Goal: Task Accomplishment & Management: Manage account settings

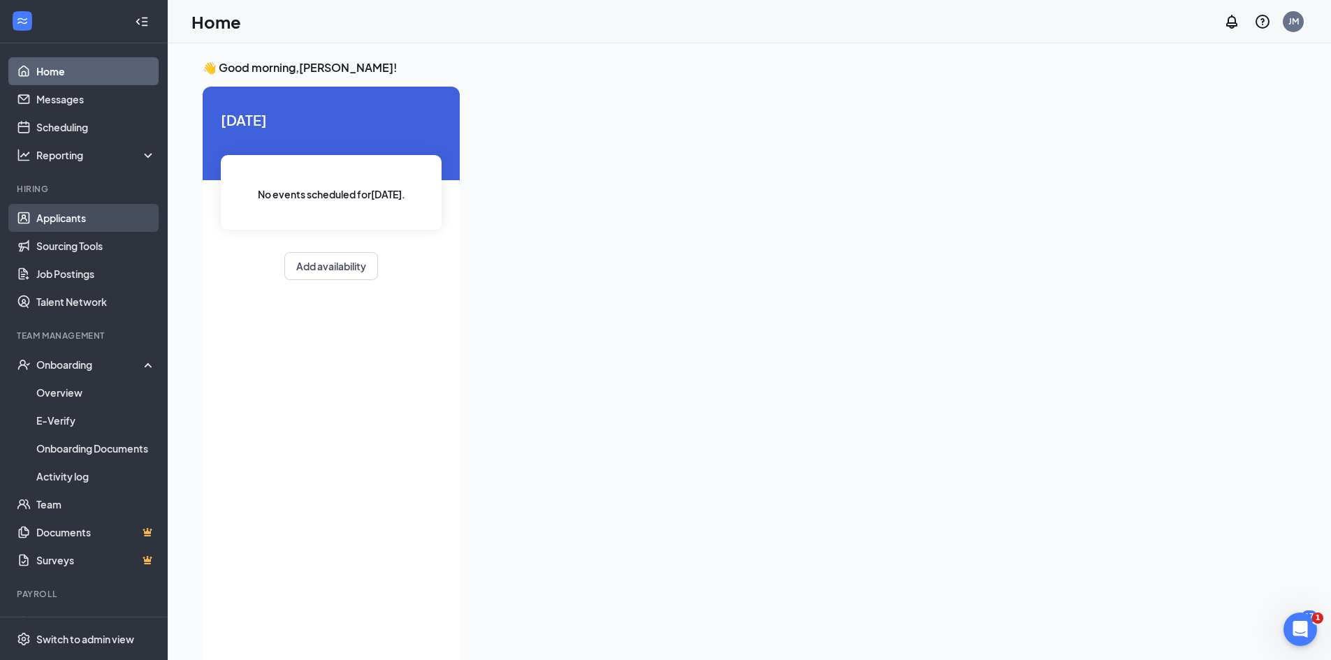
click at [64, 217] on link "Applicants" at bounding box center [95, 218] width 119 height 28
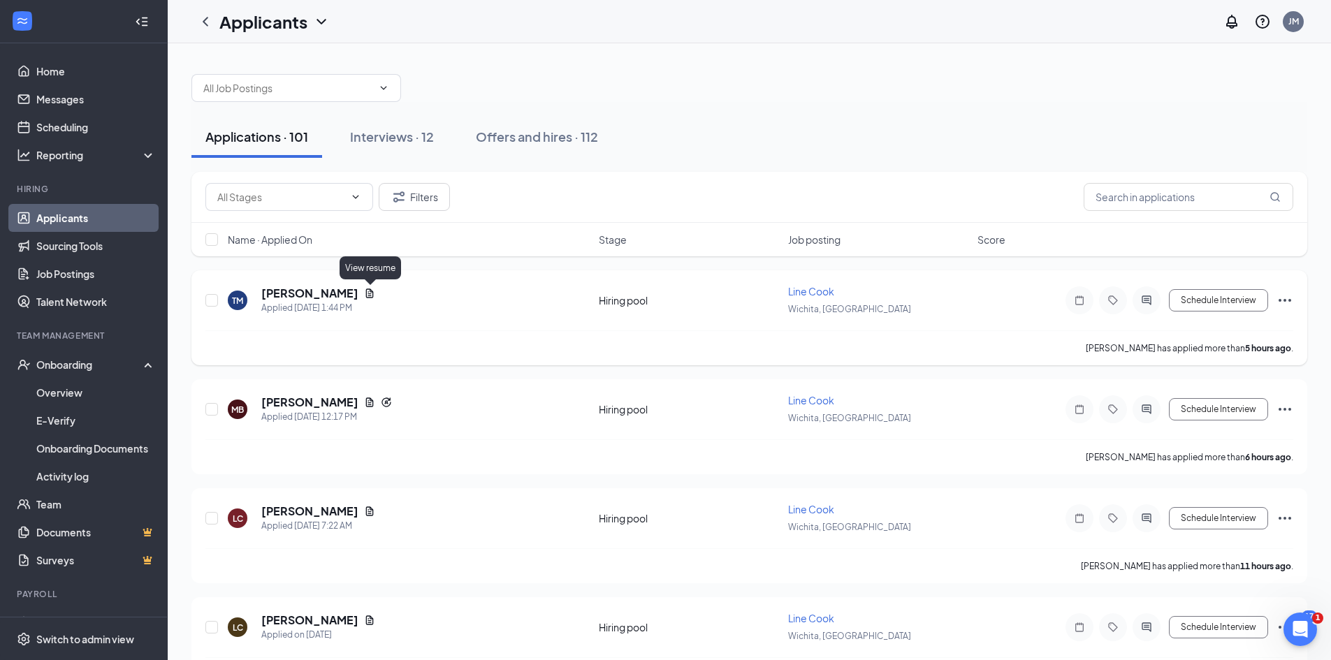
click at [371, 289] on icon "Document" at bounding box center [370, 293] width 8 height 9
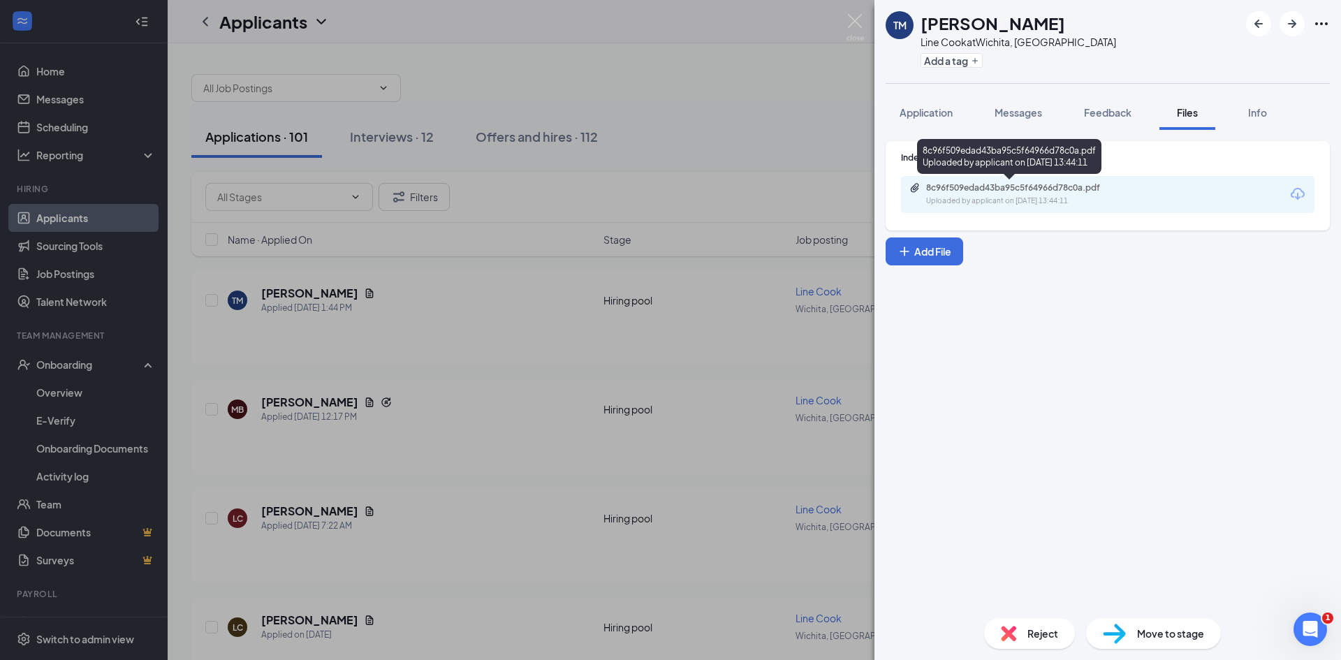
click at [1005, 196] on div "Uploaded by applicant on [DATE] 13:44:11" at bounding box center [1031, 201] width 210 height 11
click at [391, 139] on div "[PERSON_NAME] Line Cook at [GEOGRAPHIC_DATA], [GEOGRAPHIC_DATA] Add a tag Appli…" at bounding box center [670, 330] width 1341 height 660
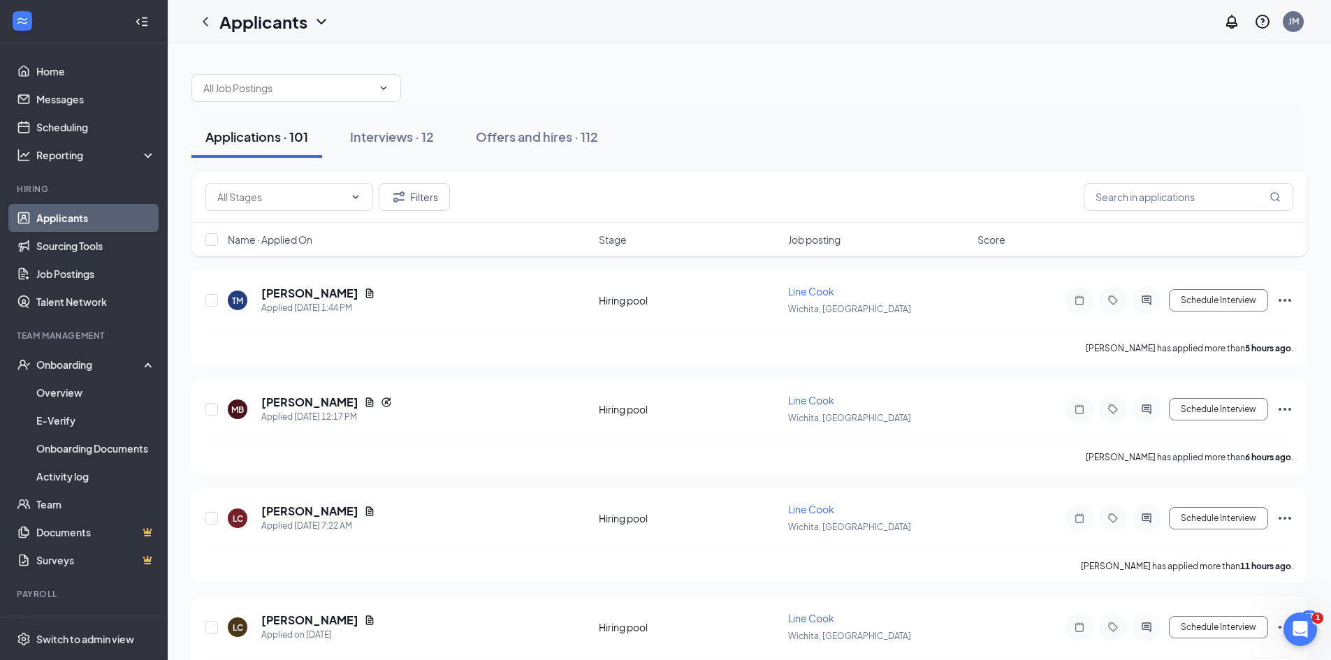
click at [391, 139] on div "Interviews · 12" at bounding box center [392, 136] width 84 height 17
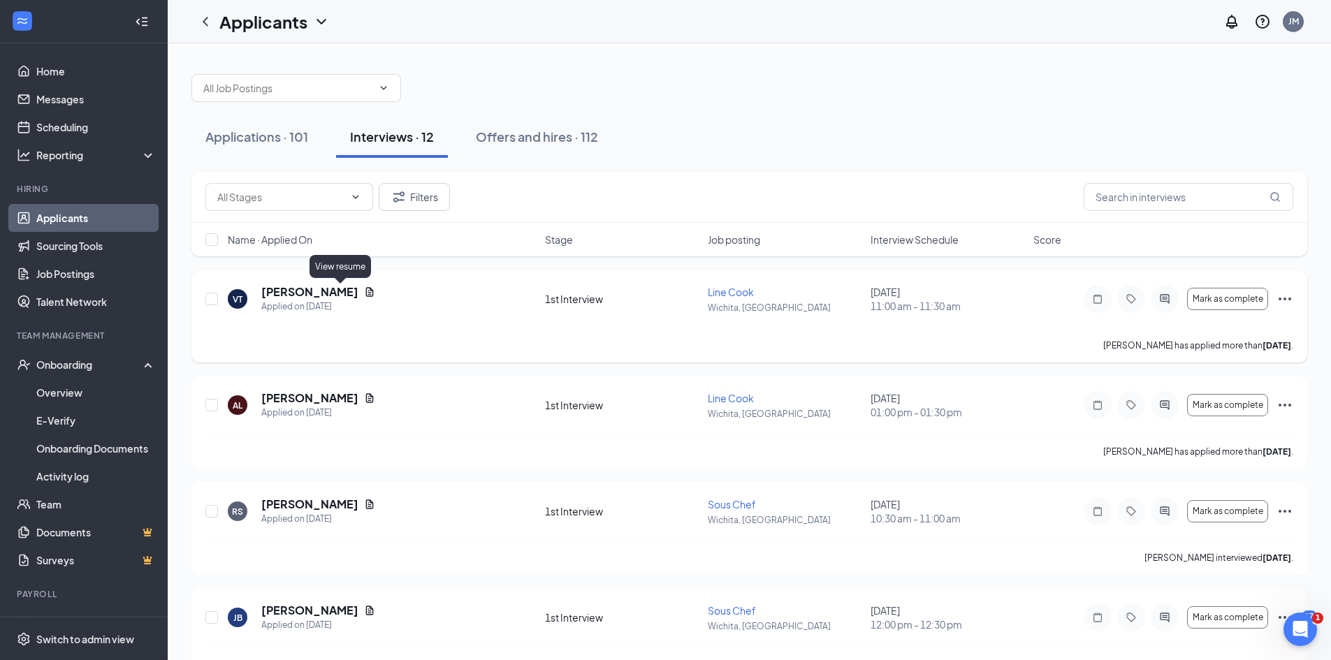
click at [366, 293] on icon "Document" at bounding box center [370, 291] width 8 height 9
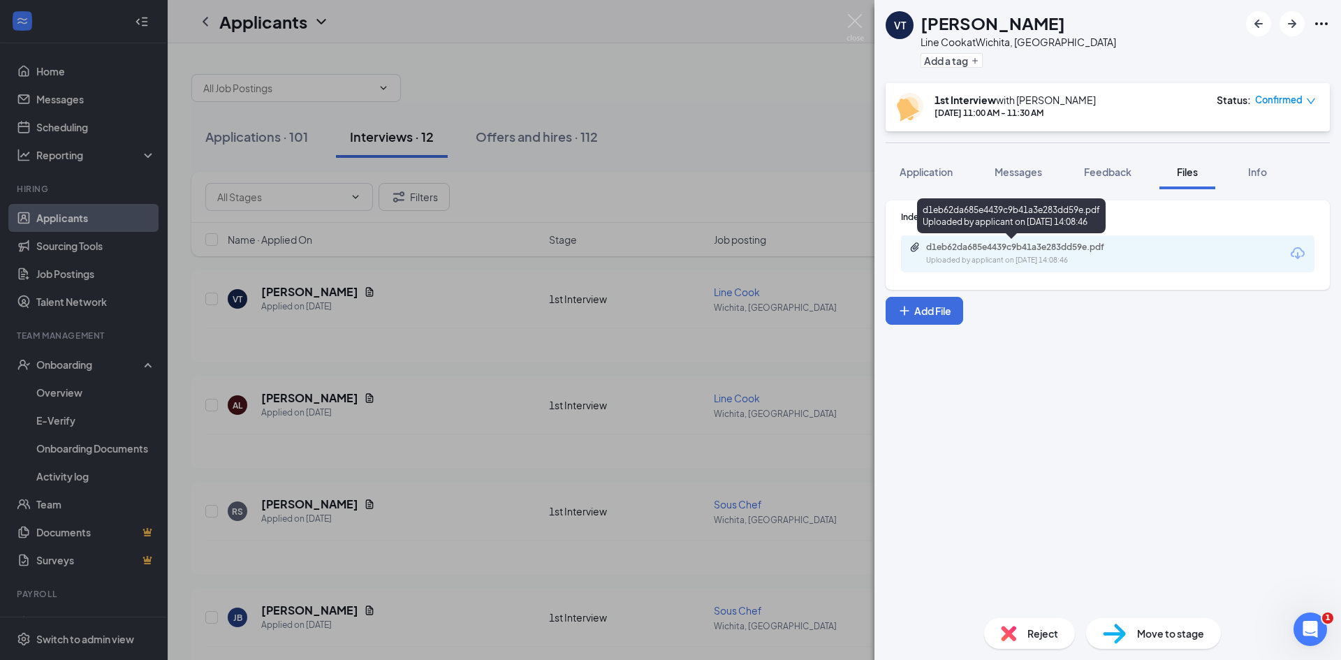
click at [993, 258] on div "Uploaded by applicant on [DATE] 14:08:46" at bounding box center [1031, 260] width 210 height 11
click at [851, 20] on img at bounding box center [855, 27] width 17 height 27
